Goal: Register for event/course

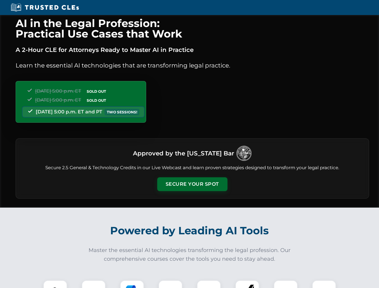
click at [192, 184] on button "Secure Your Spot" at bounding box center [192, 184] width 70 height 14
click at [55, 284] on img at bounding box center [54, 291] width 17 height 17
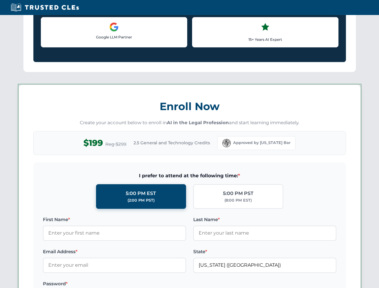
click at [132, 284] on label "Password *" at bounding box center [114, 283] width 143 height 7
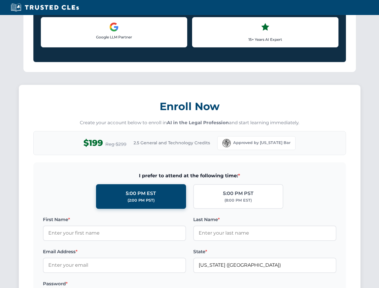
scroll to position [588, 0]
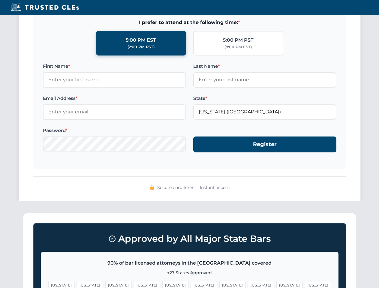
click at [276, 284] on span "[US_STATE]" at bounding box center [289, 285] width 26 height 9
